Goal: Task Accomplishment & Management: Use online tool/utility

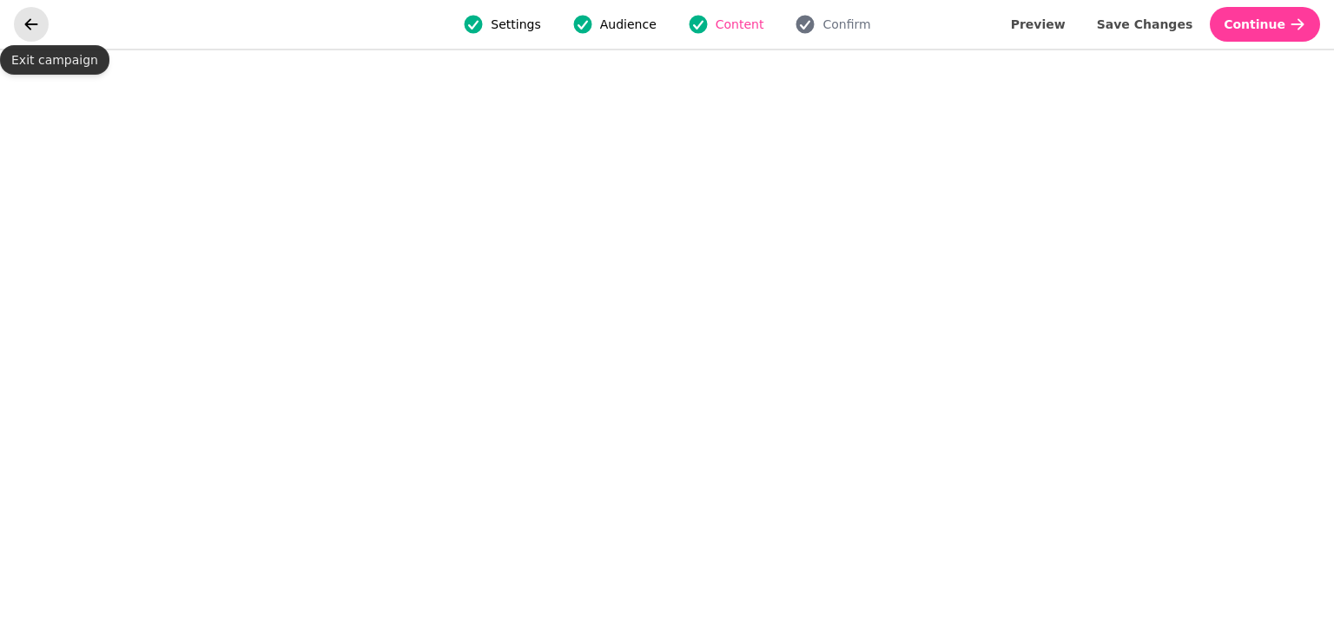
click at [31, 17] on icon "go back" at bounding box center [31, 24] width 17 height 17
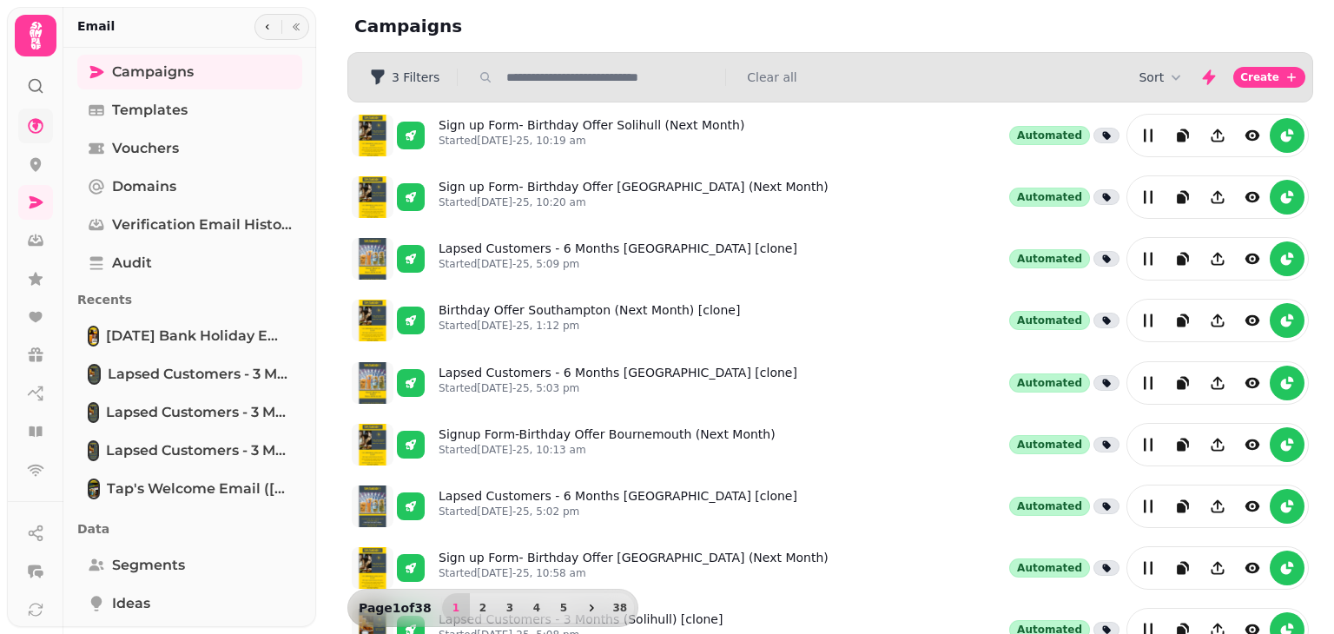
click at [24, 129] on link at bounding box center [35, 126] width 35 height 35
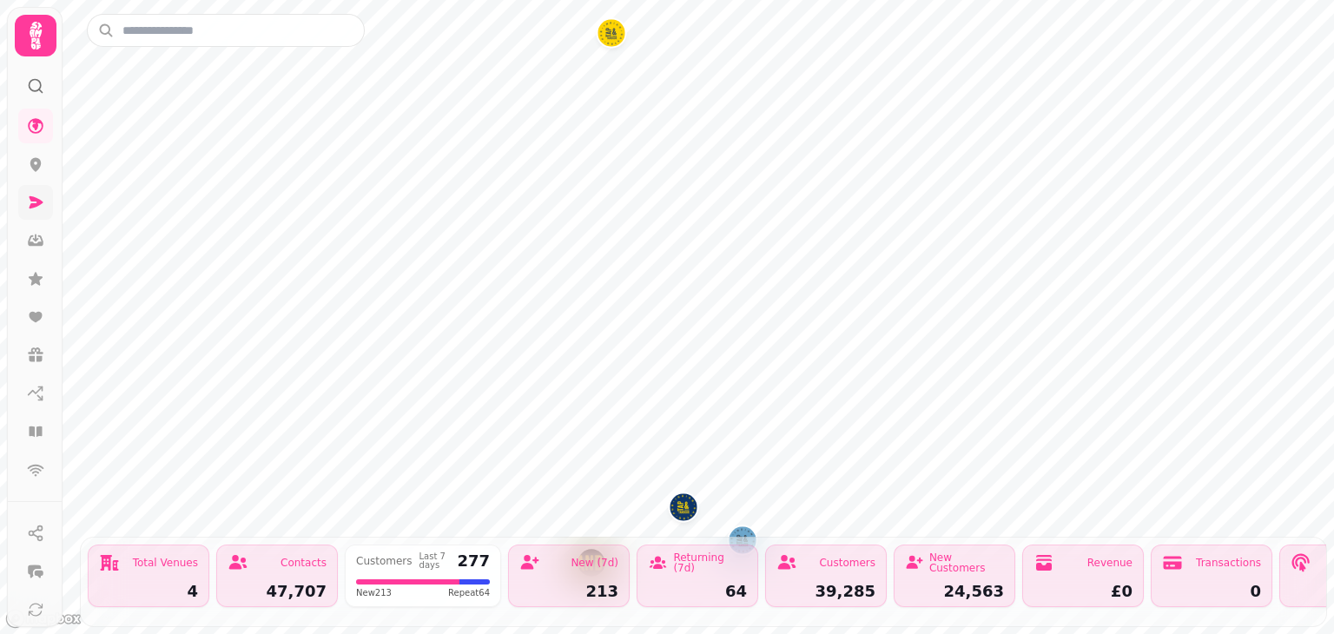
click at [28, 215] on link at bounding box center [35, 202] width 35 height 35
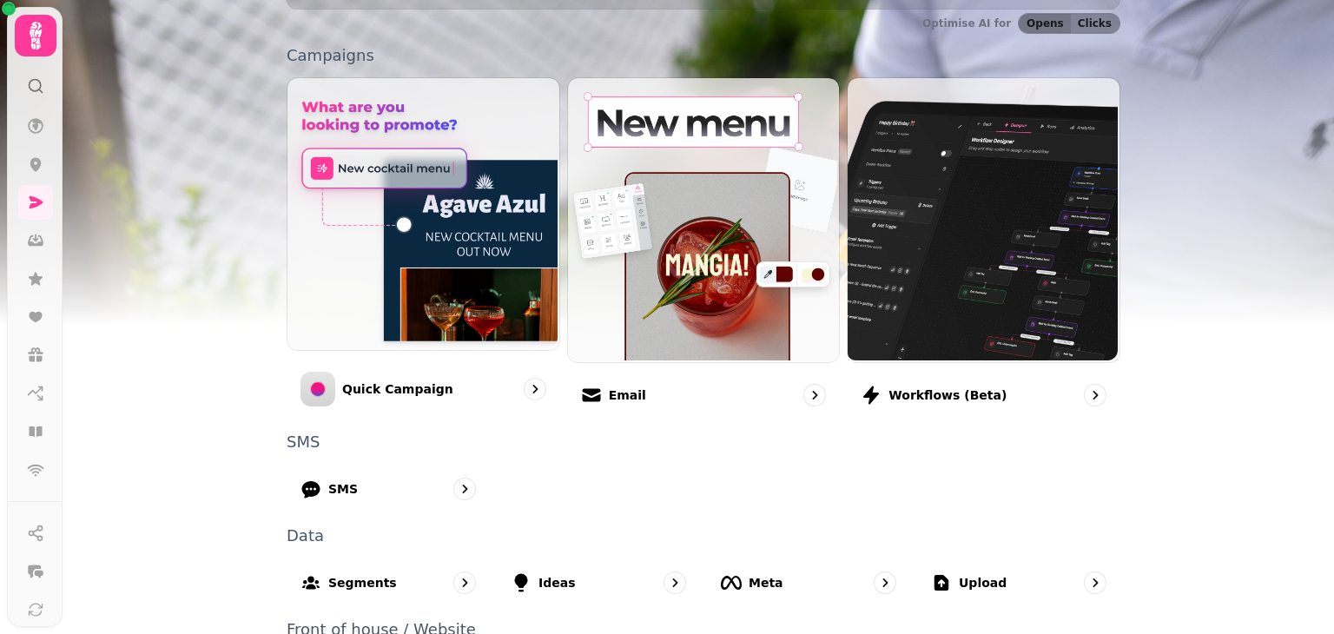
scroll to position [448, 0]
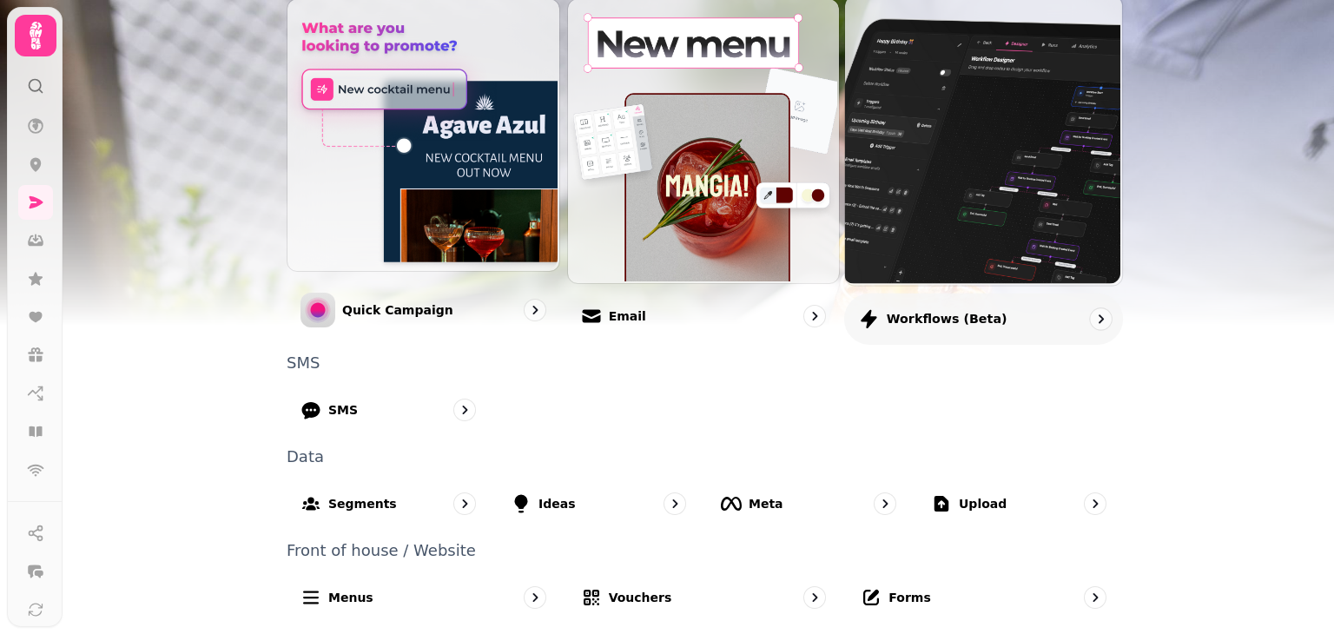
click at [1013, 228] on img at bounding box center [981, 138] width 277 height 289
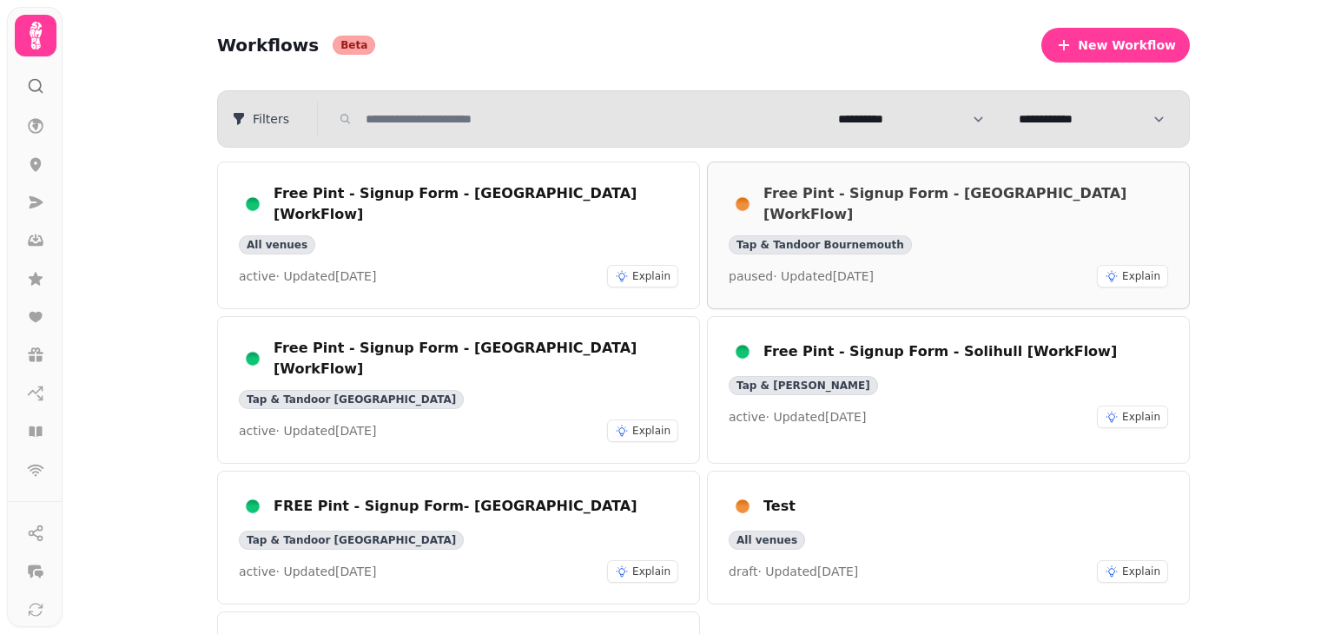
click at [1026, 247] on div "Free Pint - Signup Form - [GEOGRAPHIC_DATA] [WorkFlow] Tap & Tandoor Bournemout…" at bounding box center [948, 235] width 439 height 104
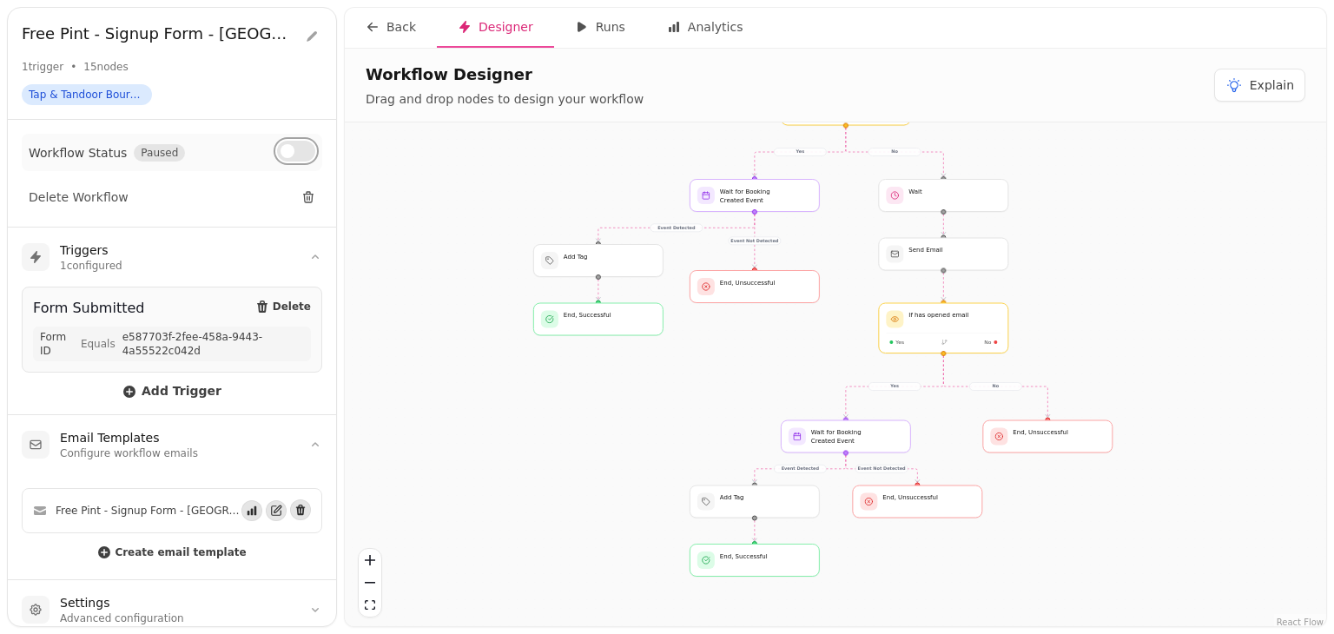
click at [289, 154] on span at bounding box center [287, 151] width 14 height 14
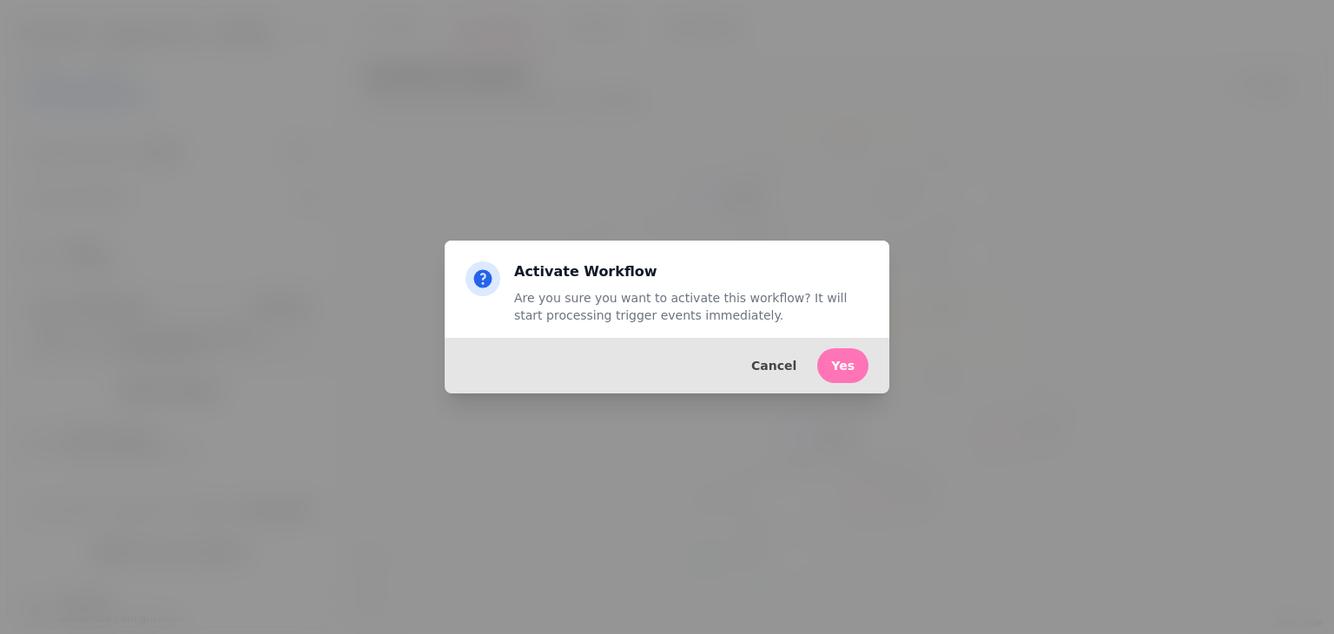
click at [858, 371] on button "Yes" at bounding box center [842, 365] width 51 height 35
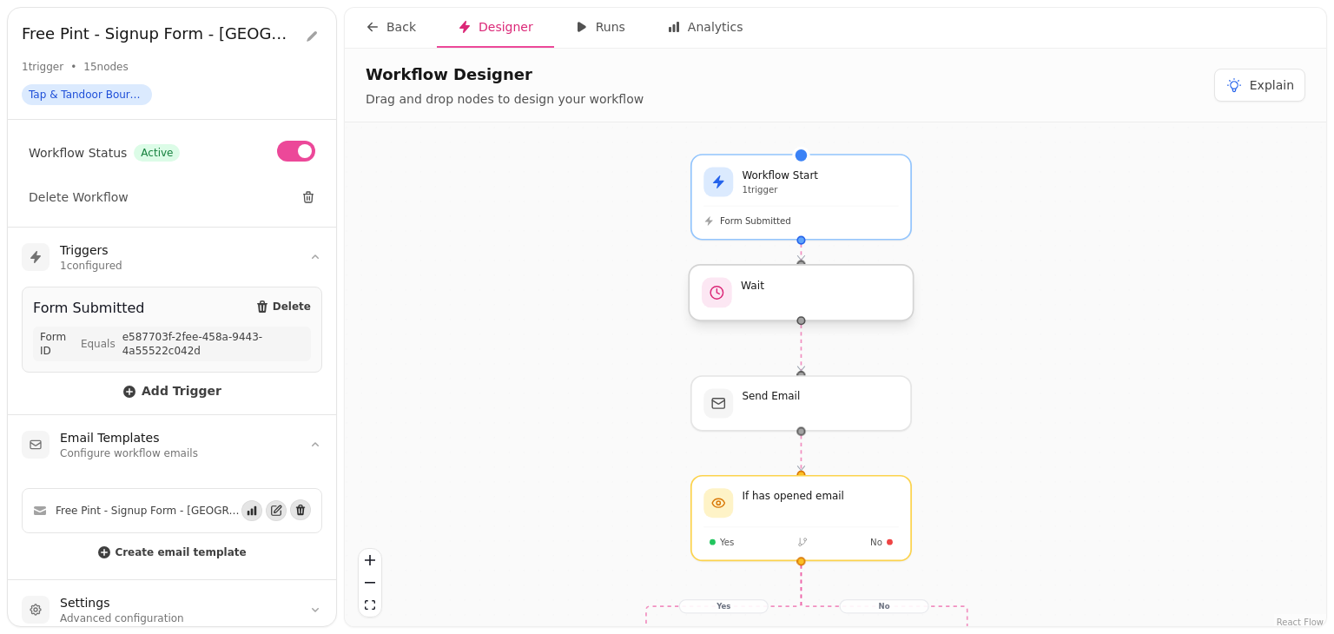
click at [834, 295] on div at bounding box center [801, 293] width 224 height 56
select select "*****"
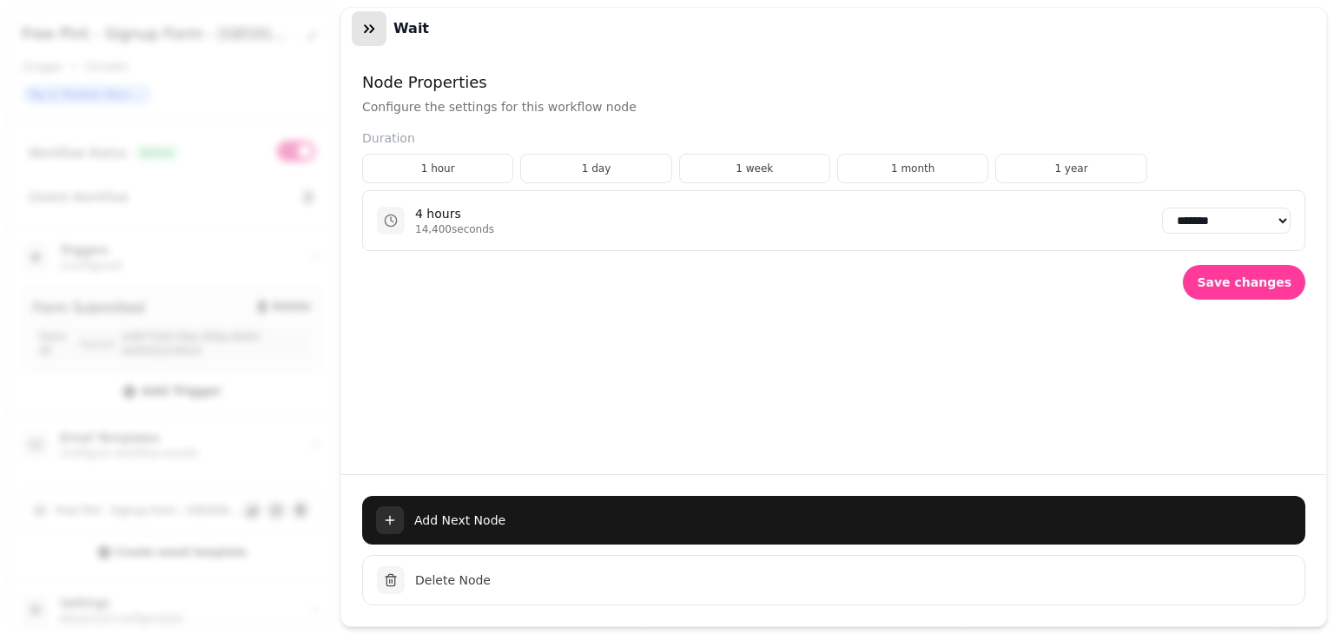
click at [379, 41] on button "button" at bounding box center [369, 28] width 35 height 35
